Goal: Information Seeking & Learning: Learn about a topic

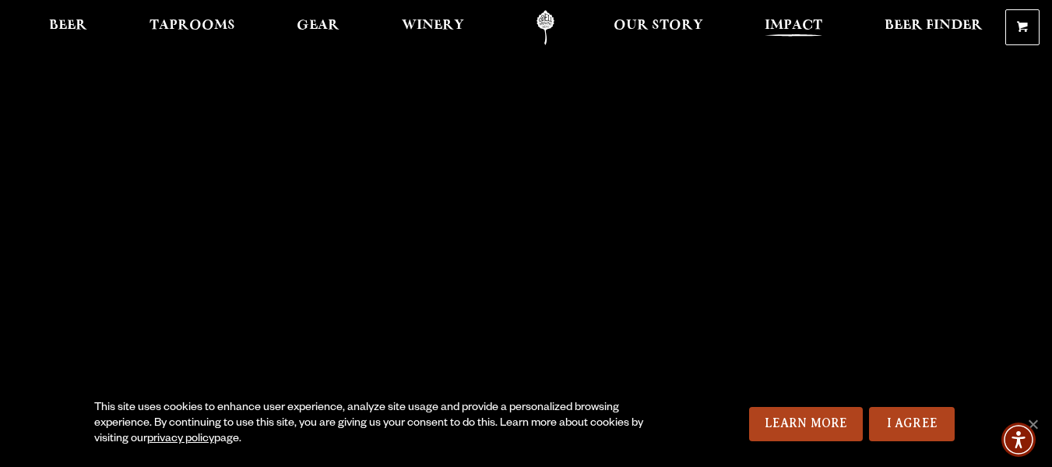
click at [791, 28] on span "Impact" at bounding box center [794, 25] width 58 height 12
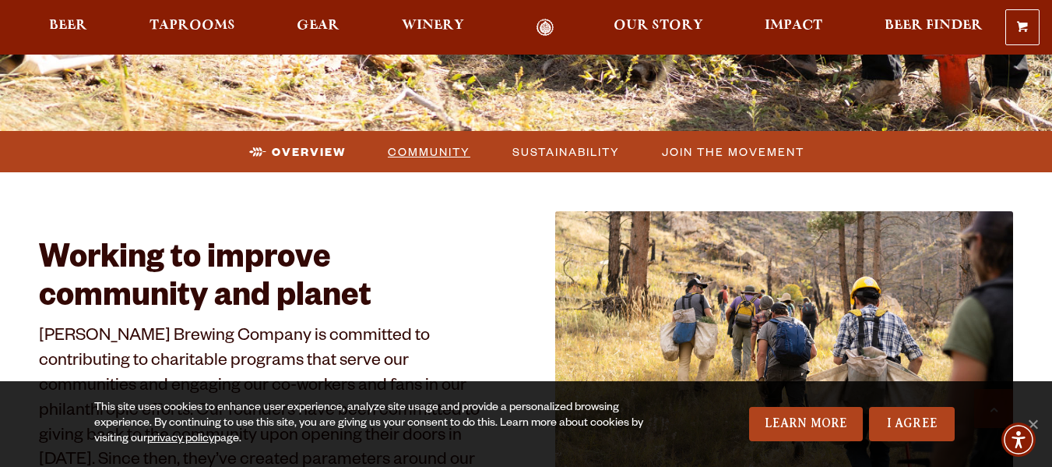
click at [433, 145] on span "Community" at bounding box center [429, 151] width 83 height 23
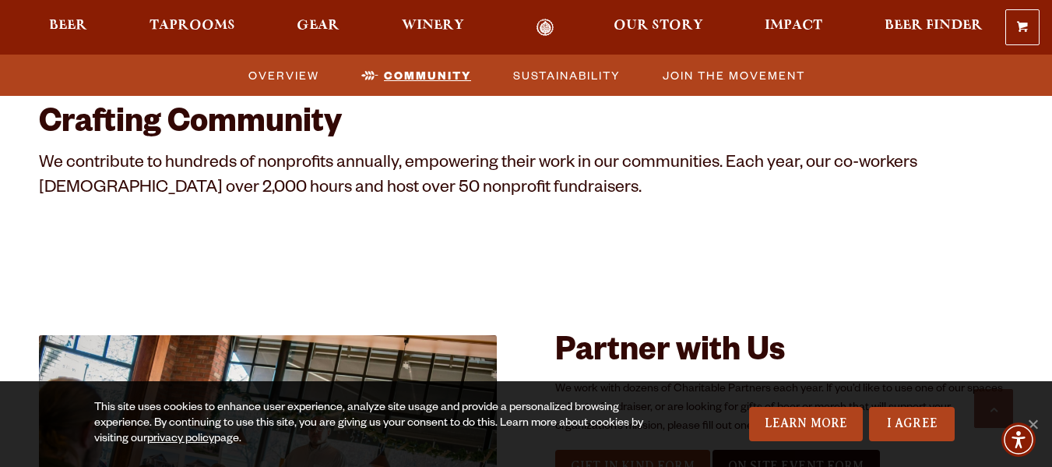
scroll to position [1406, 0]
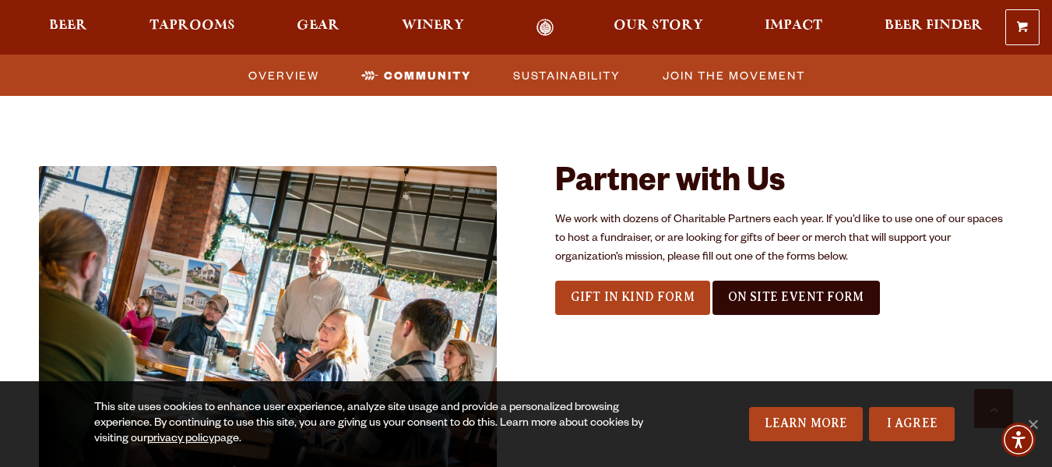
scroll to position [1573, 0]
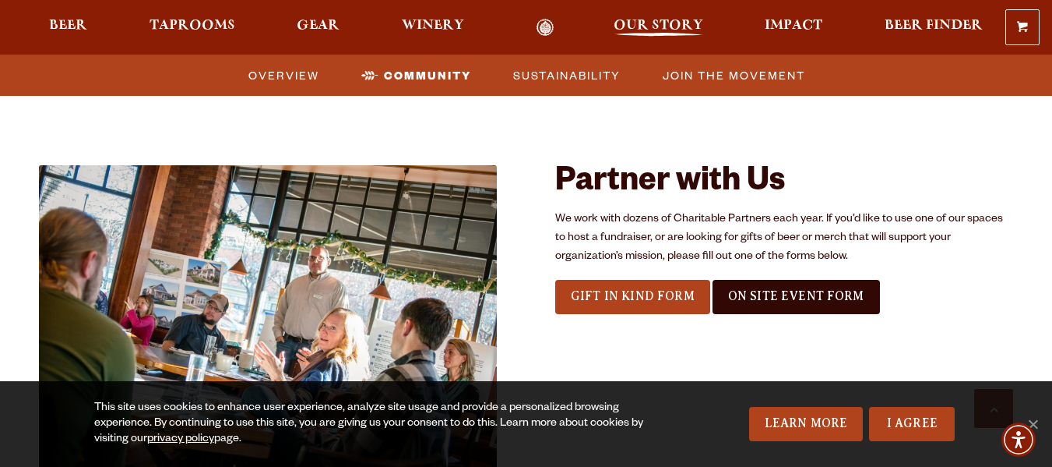
click at [664, 26] on span "Our Story" at bounding box center [659, 25] width 90 height 12
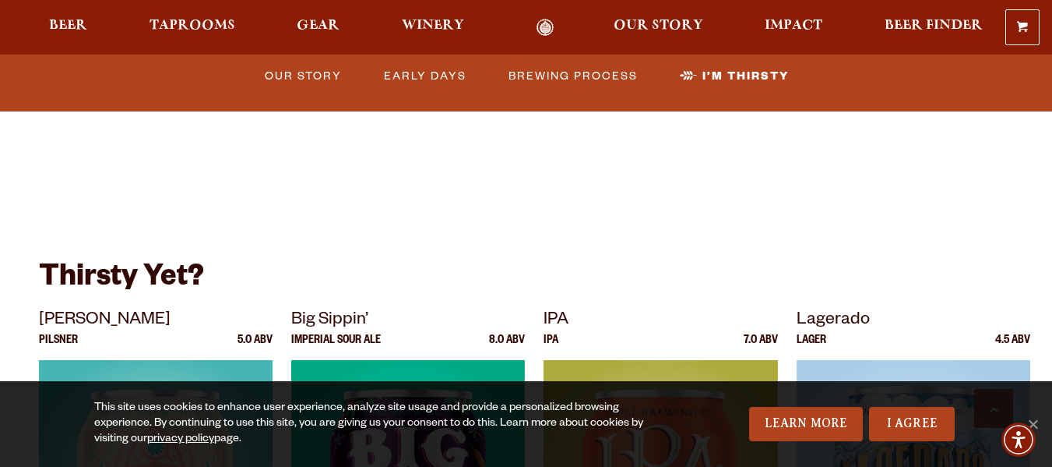
scroll to position [4213, 0]
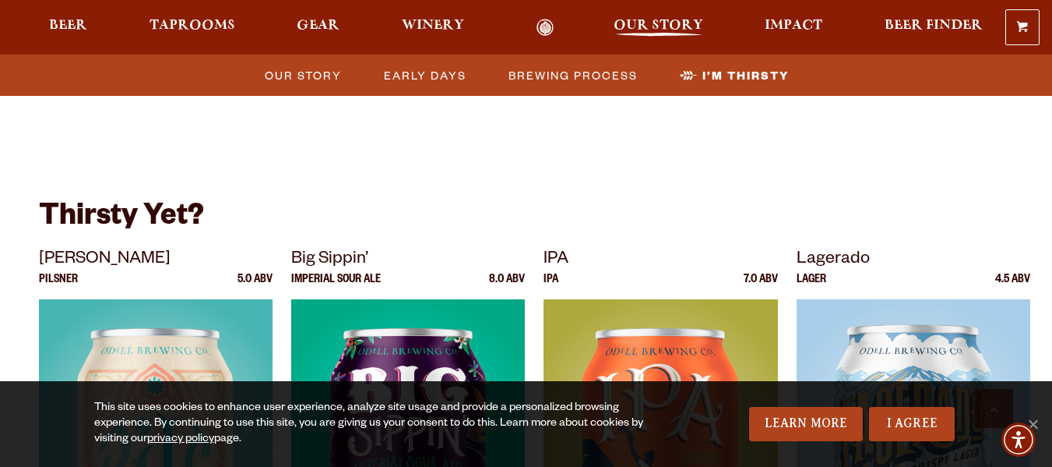
click at [640, 31] on span "Our Story" at bounding box center [659, 25] width 90 height 12
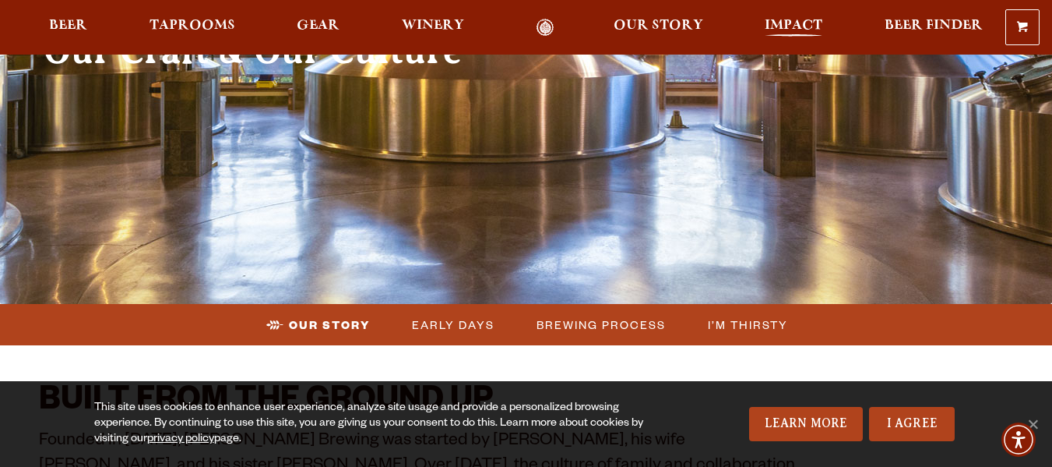
scroll to position [5, 0]
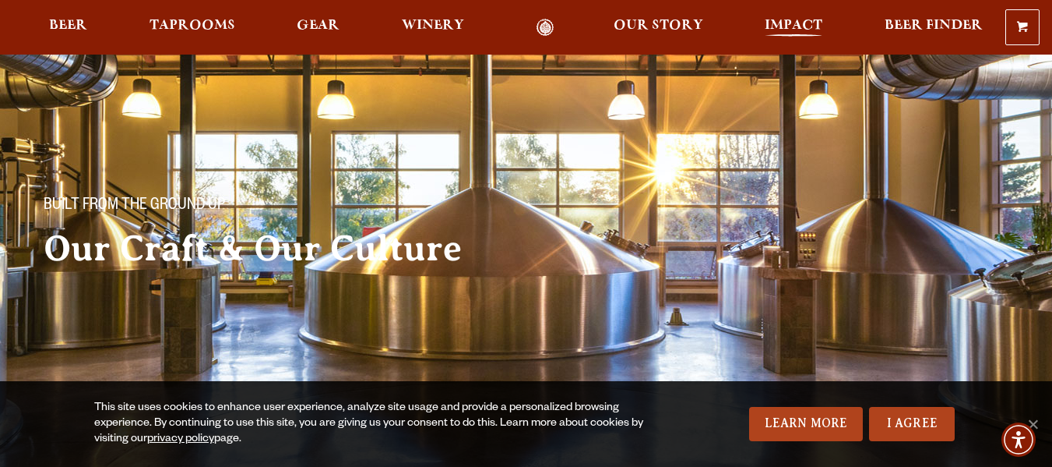
click at [794, 26] on span "Impact" at bounding box center [794, 25] width 58 height 12
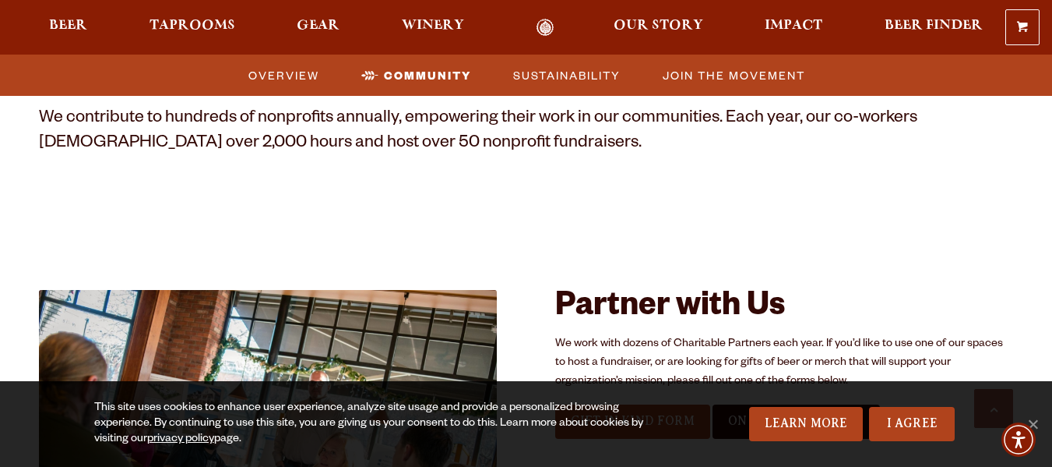
scroll to position [1448, 0]
